Goal: Transaction & Acquisition: Purchase product/service

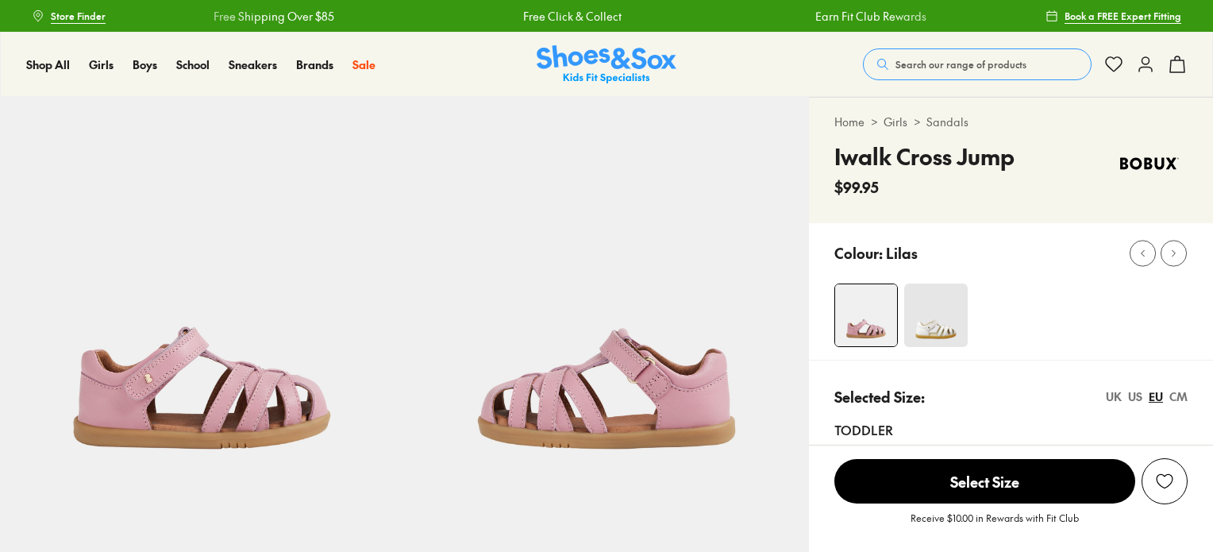
select select "*"
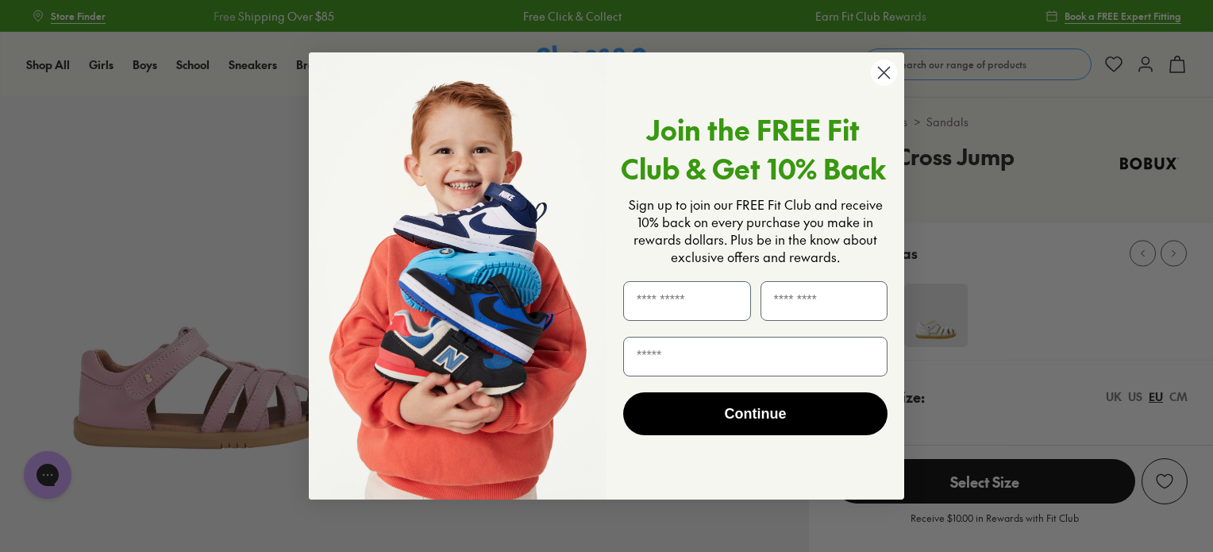
click at [885, 71] on icon "Close dialog" at bounding box center [884, 72] width 11 height 11
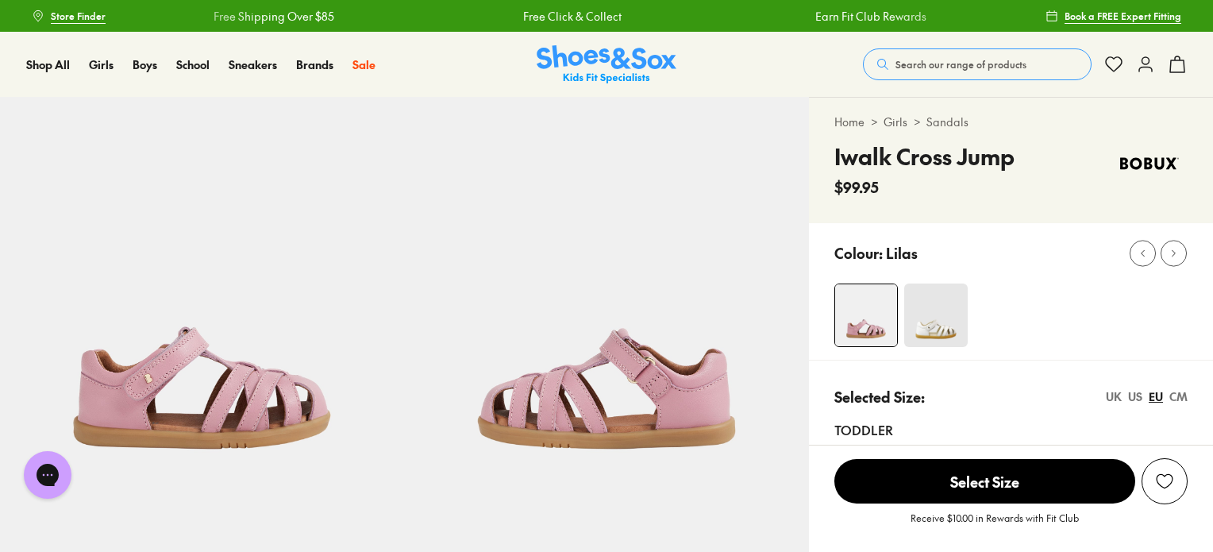
click at [931, 67] on span "Search our range of products" at bounding box center [960, 64] width 131 height 14
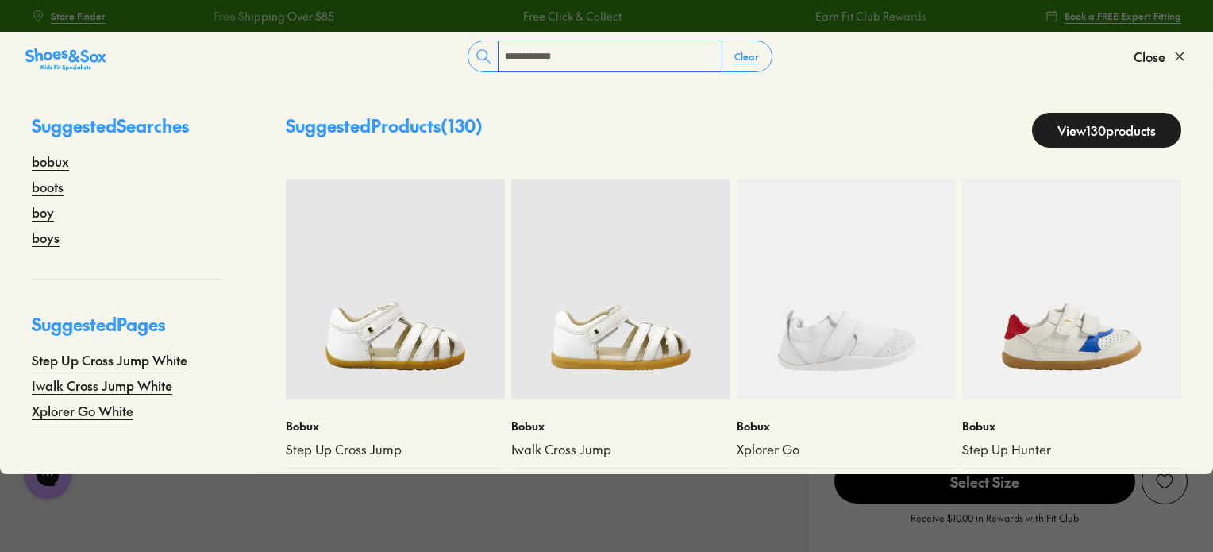
type input "**********"
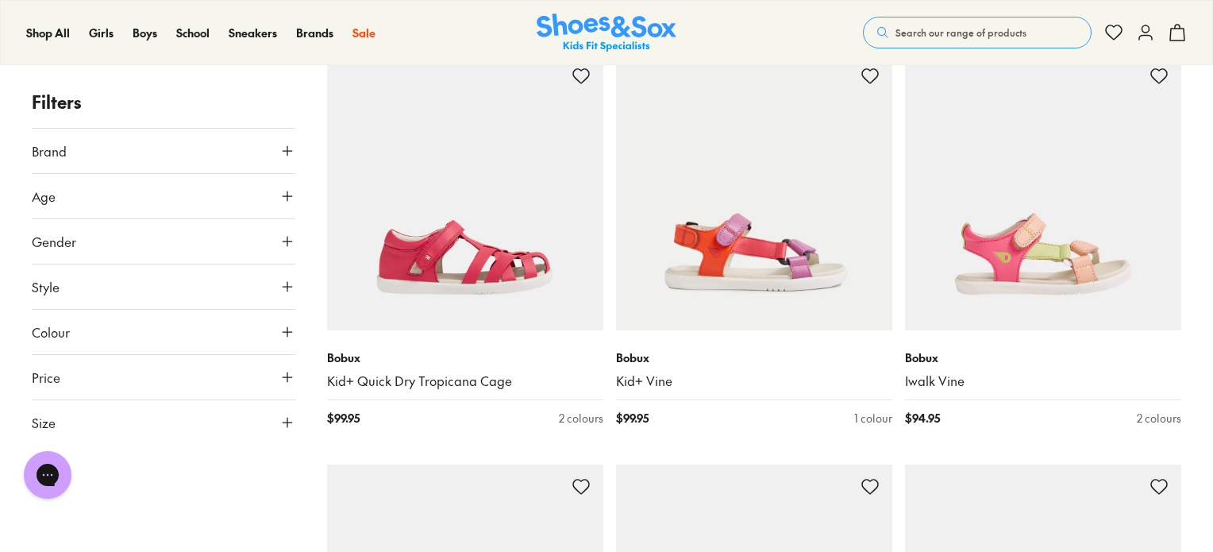
scroll to position [4601, 0]
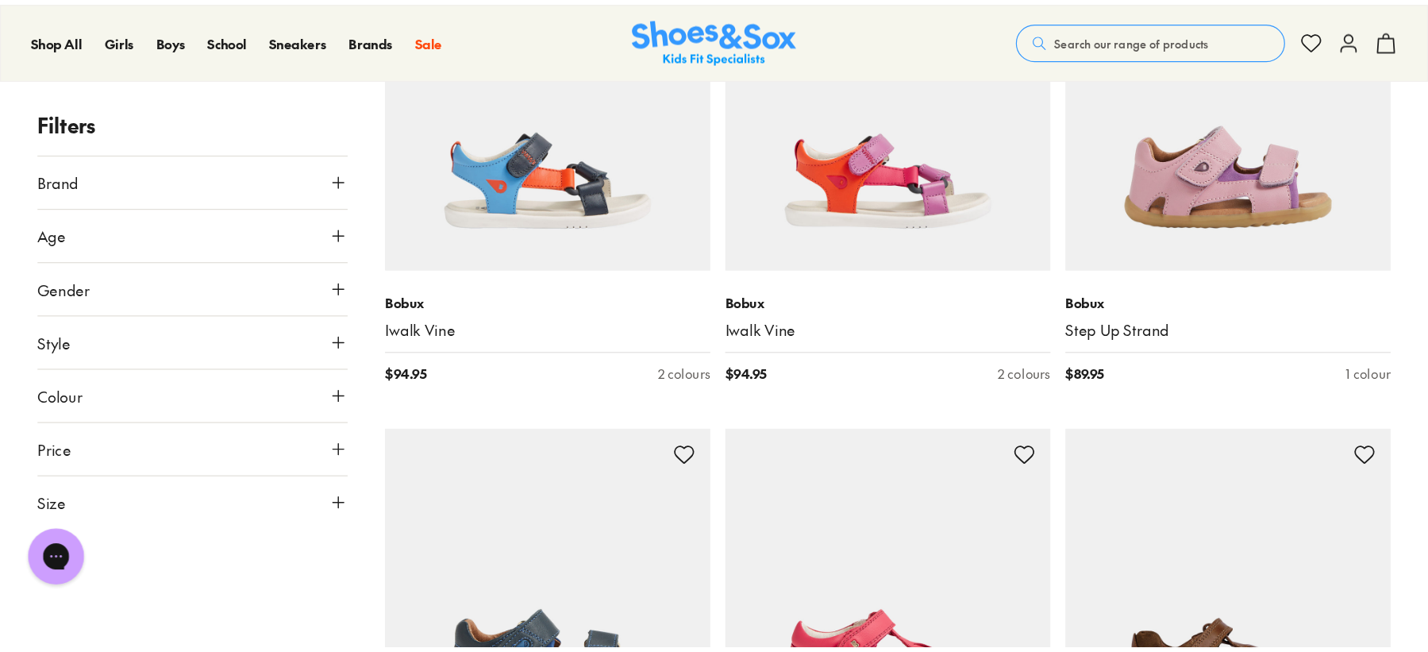
scroll to position [6783, 0]
